Goal: Task Accomplishment & Management: Manage account settings

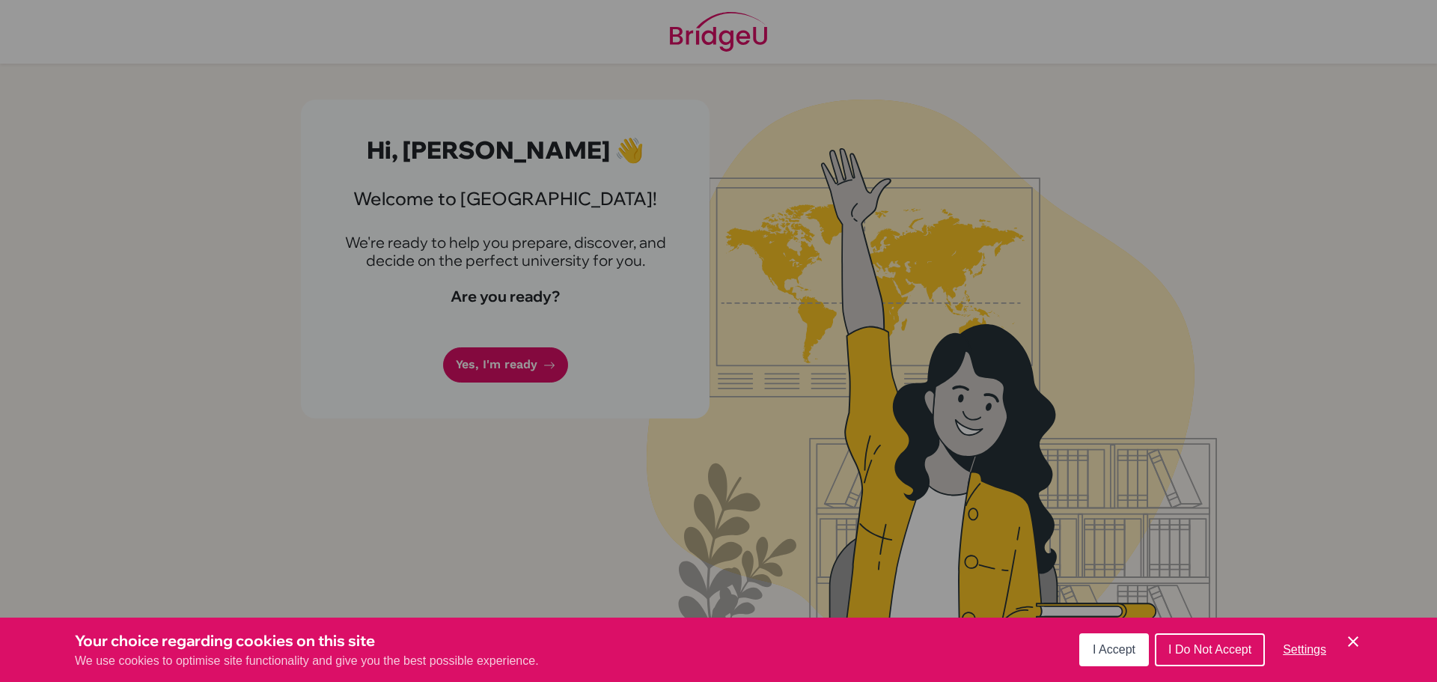
click at [1098, 644] on span "I Accept" at bounding box center [1114, 649] width 43 height 13
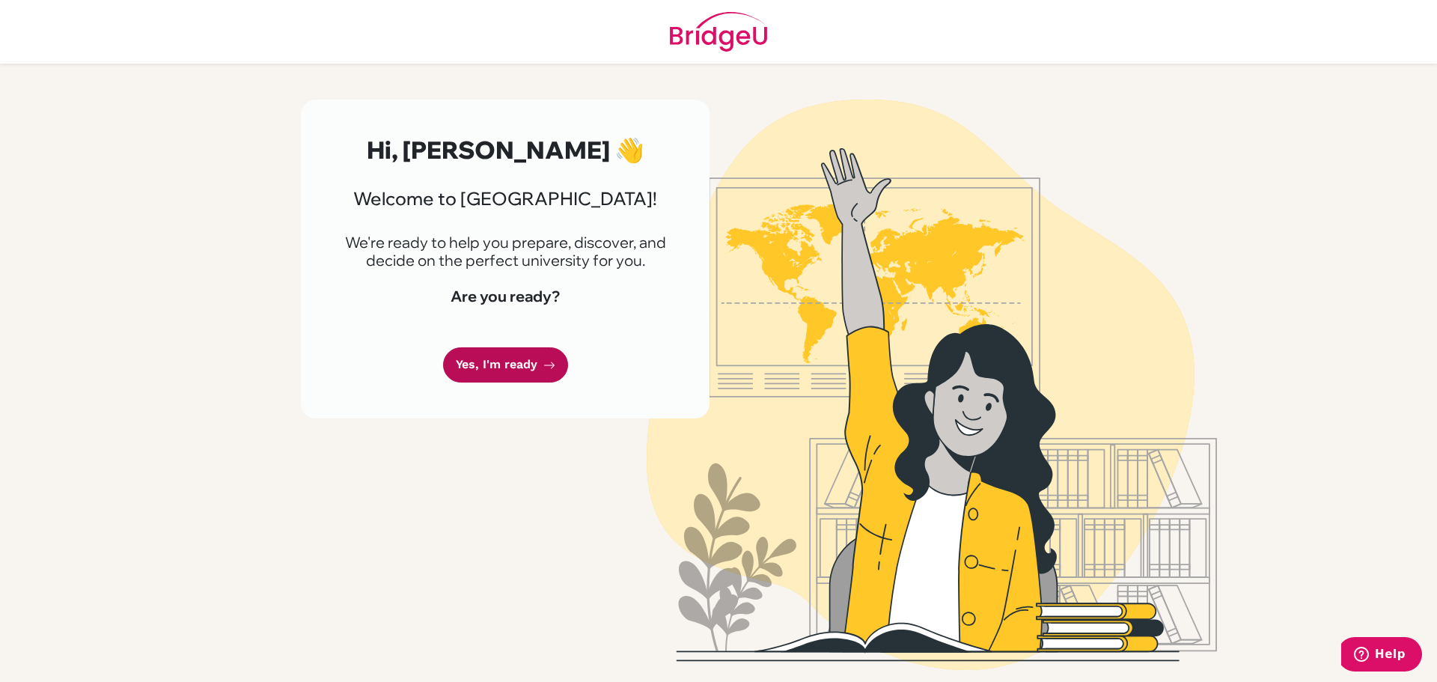
click at [533, 365] on link "Yes, I'm ready" at bounding box center [505, 364] width 125 height 35
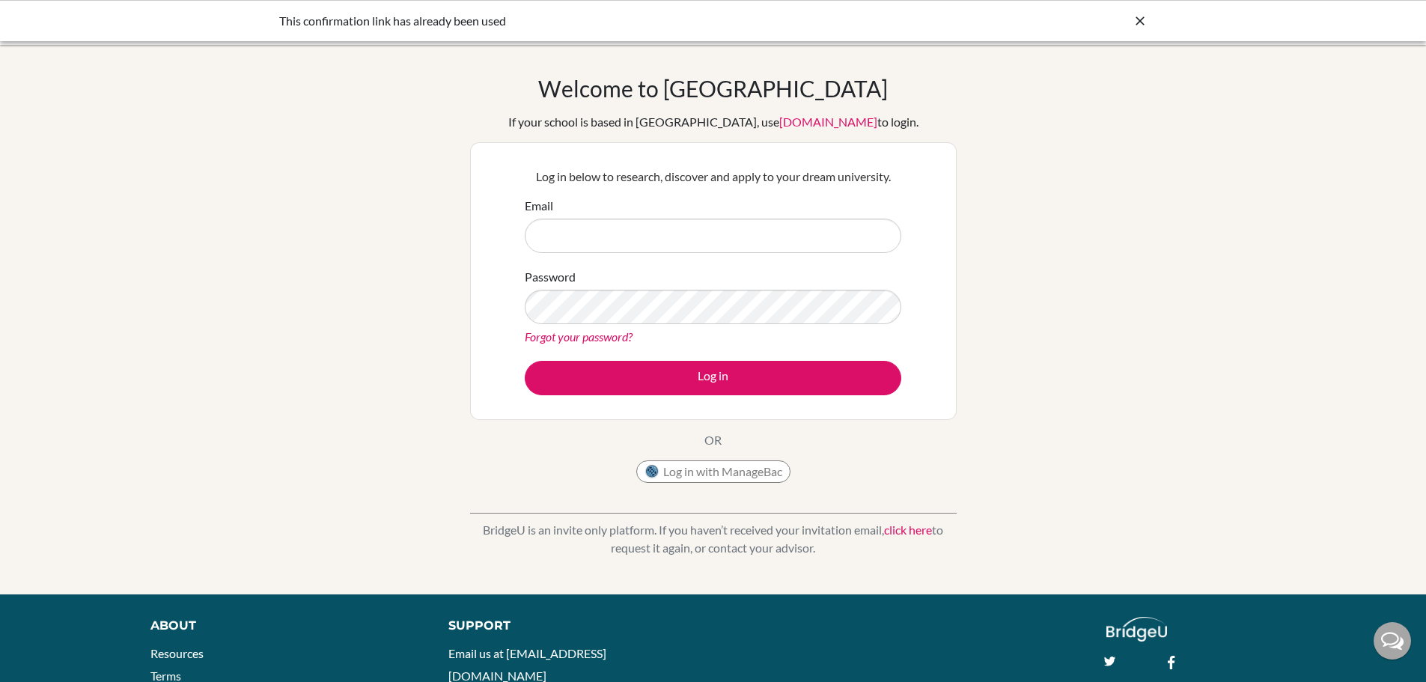
click at [619, 229] on input "Email" at bounding box center [713, 236] width 376 height 34
click at [525, 361] on button "Log in" at bounding box center [713, 378] width 376 height 34
type input "+"
click at [1140, 25] on icon at bounding box center [1139, 20] width 15 height 15
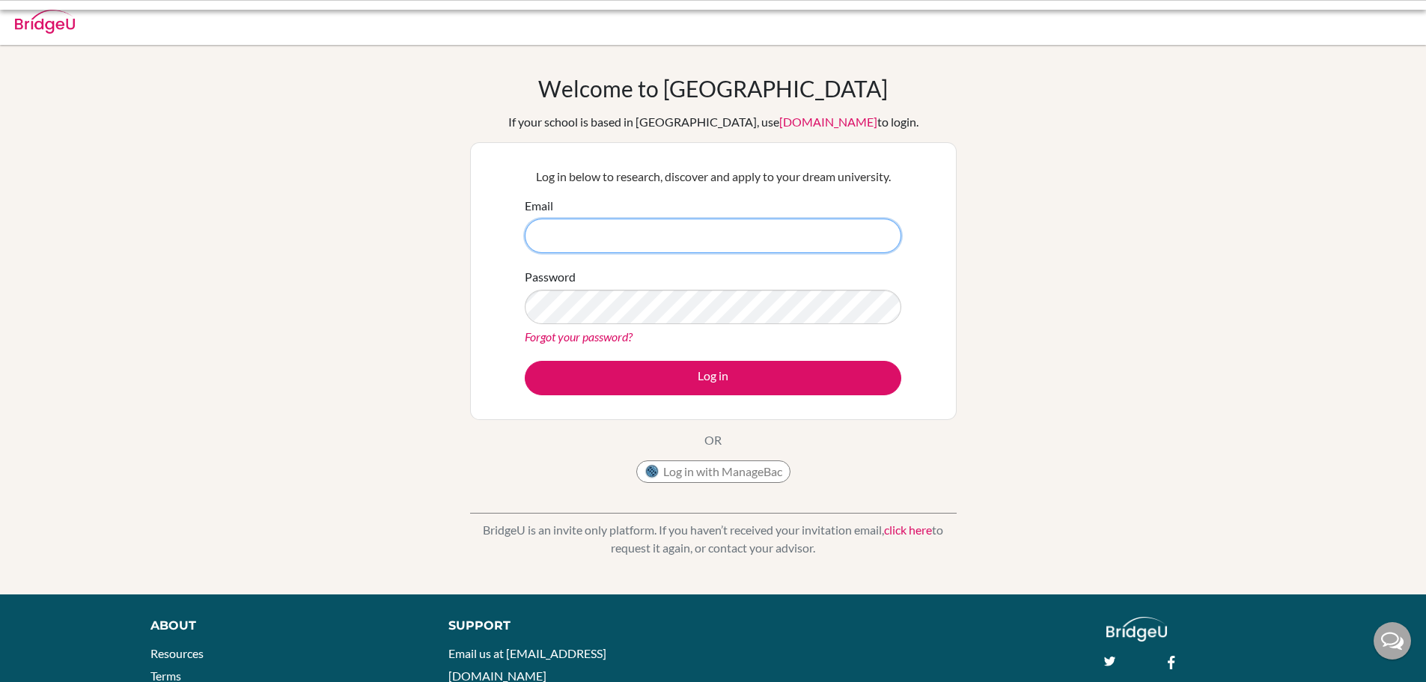
click at [635, 240] on input "Email" at bounding box center [713, 236] width 376 height 34
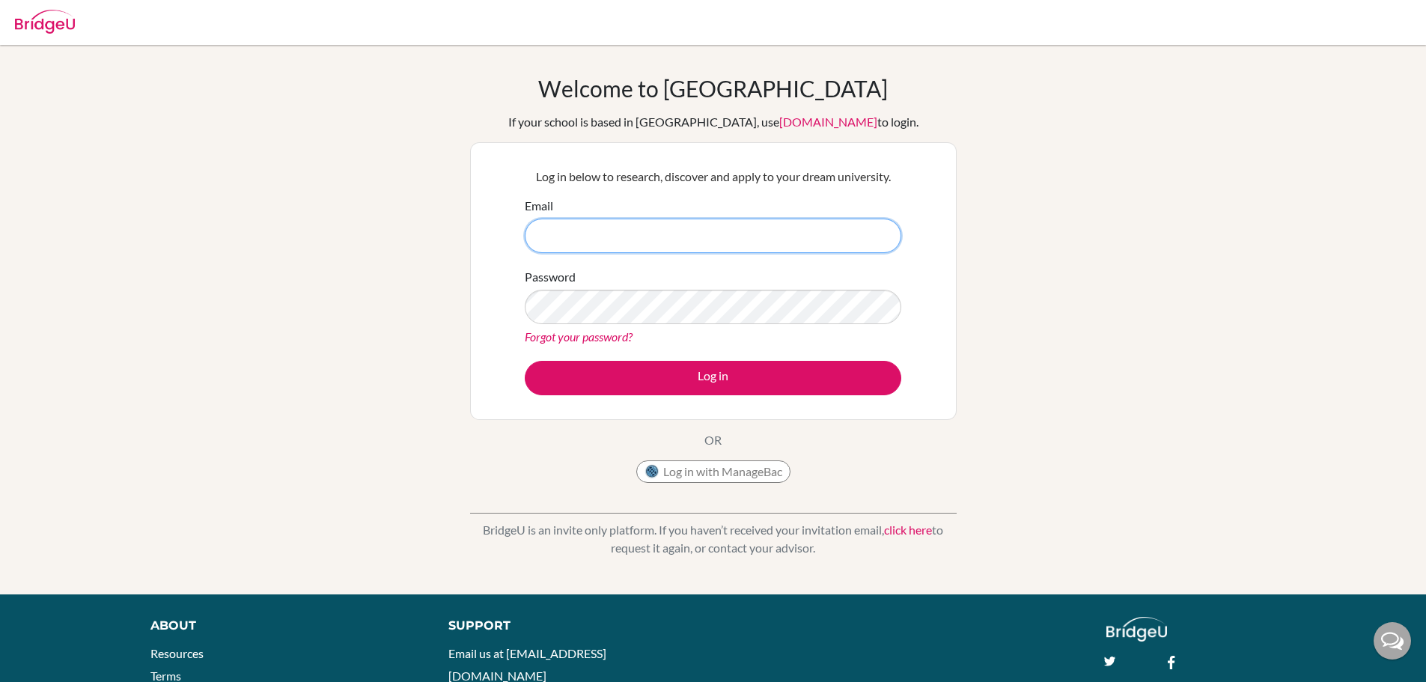
type input "[EMAIL_ADDRESS][DOMAIN_NAME]"
click at [525, 361] on button "Log in" at bounding box center [713, 378] width 376 height 34
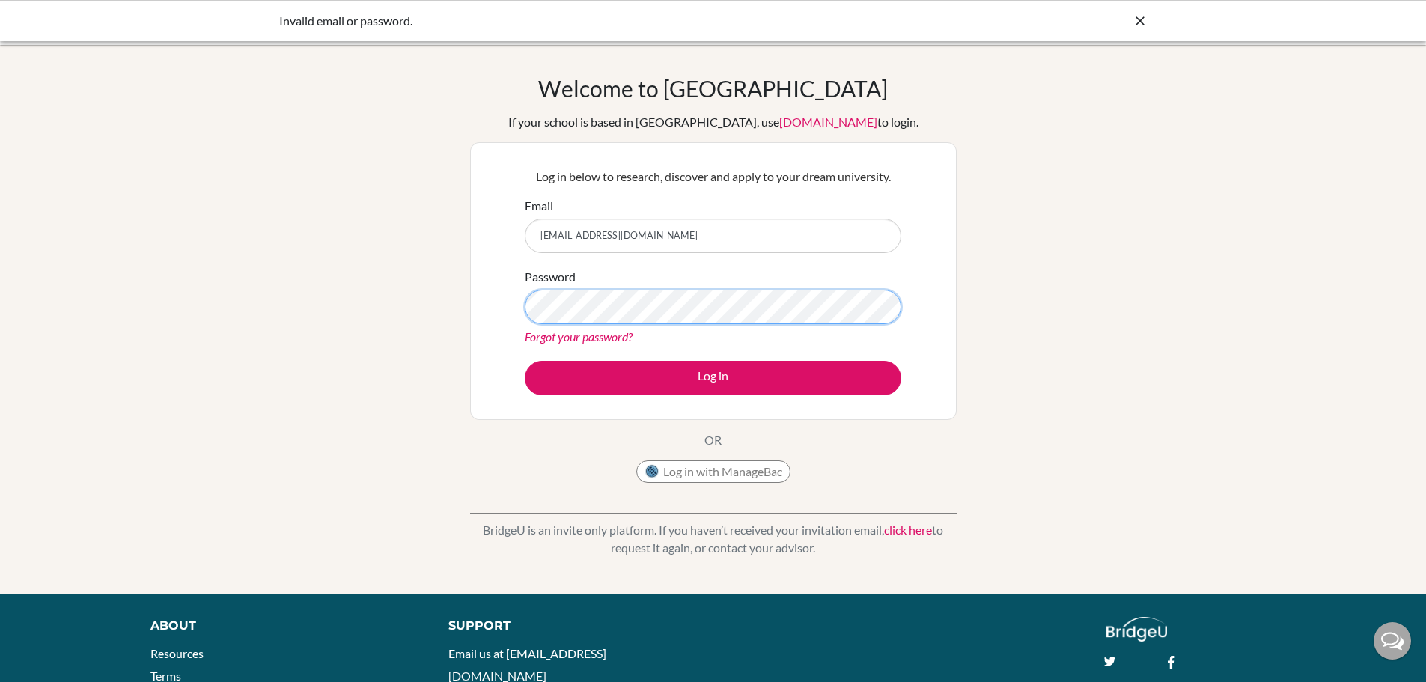
click at [525, 361] on button "Log in" at bounding box center [713, 378] width 376 height 34
drag, startPoint x: 753, startPoint y: 477, endPoint x: 763, endPoint y: -91, distance: 568.1
click at [763, 0] on html "Invalid email or password. Your browser is not supported by [PERSON_NAME]. Plea…" at bounding box center [713, 341] width 1426 height 682
click at [525, 361] on button "Log in" at bounding box center [713, 378] width 376 height 34
